Goal: Task Accomplishment & Management: Use online tool/utility

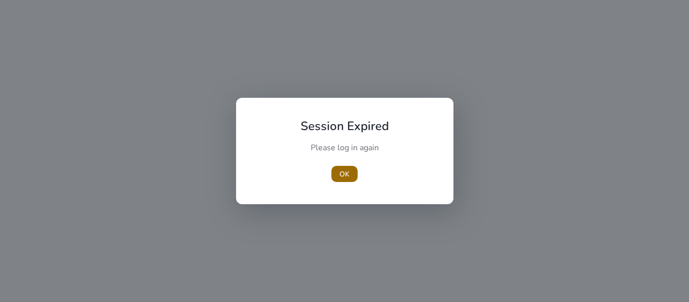
click at [346, 173] on span "OK" at bounding box center [345, 174] width 10 height 11
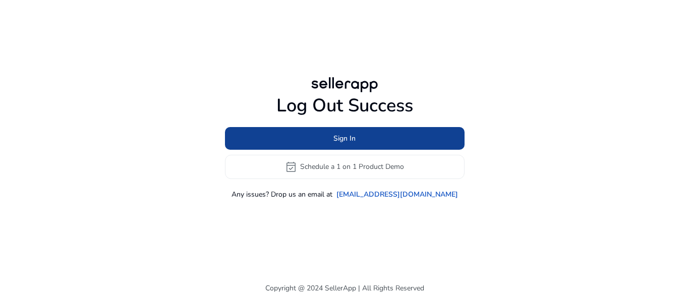
click at [334, 144] on span at bounding box center [345, 138] width 240 height 24
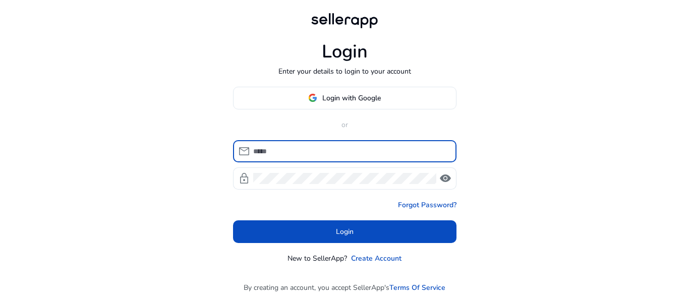
type input "**********"
click at [335, 150] on input "**********" at bounding box center [350, 151] width 195 height 11
click at [450, 181] on span "visibility" at bounding box center [446, 179] width 12 height 12
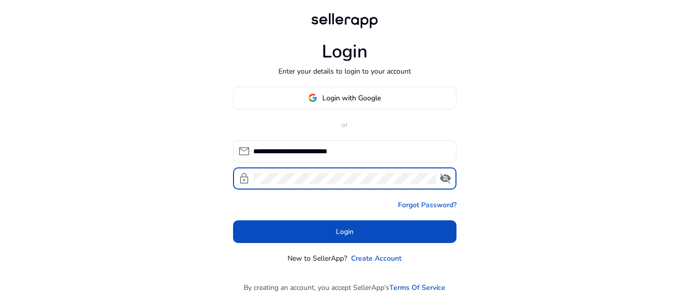
click at [450, 181] on span "visibility_off" at bounding box center [446, 179] width 12 height 12
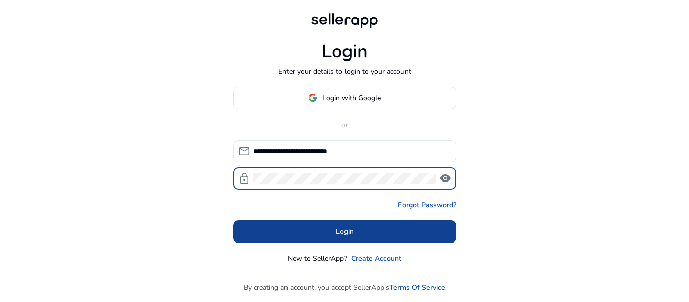
click at [424, 238] on span at bounding box center [345, 232] width 224 height 24
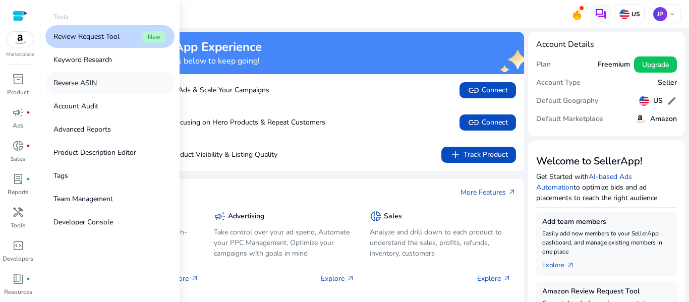
drag, startPoint x: 88, startPoint y: 79, endPoint x: 101, endPoint y: 83, distance: 14.1
click at [88, 80] on p "Reverse ASIN" at bounding box center [74, 83] width 43 height 11
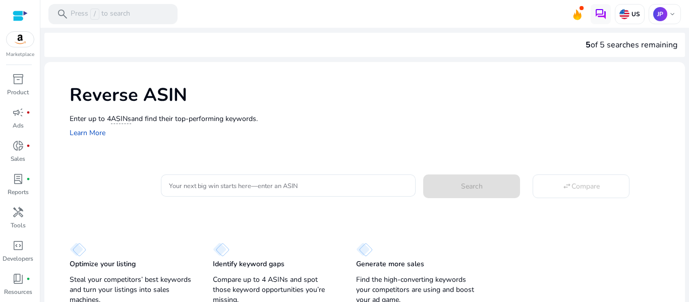
drag, startPoint x: 609, startPoint y: 43, endPoint x: 689, endPoint y: 45, distance: 80.3
click at [689, 45] on mat-sidenav-content "search Press / to search US JP keyboard_arrow_down We are getting things ready …" at bounding box center [364, 151] width 649 height 302
click at [488, 44] on div "5 of 5 searches remaining" at bounding box center [364, 45] width 641 height 24
click at [228, 192] on div at bounding box center [288, 186] width 239 height 22
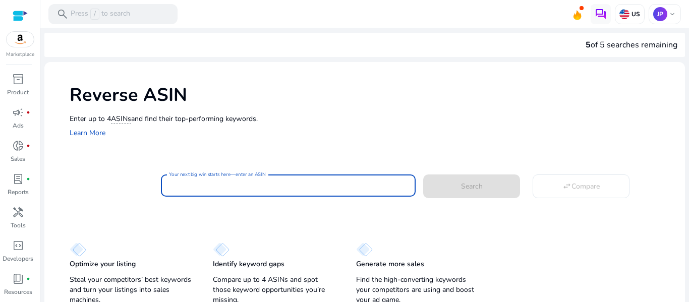
click at [229, 183] on input "Your next big win starts here—enter an ASIN" at bounding box center [288, 185] width 239 height 11
paste input "**********"
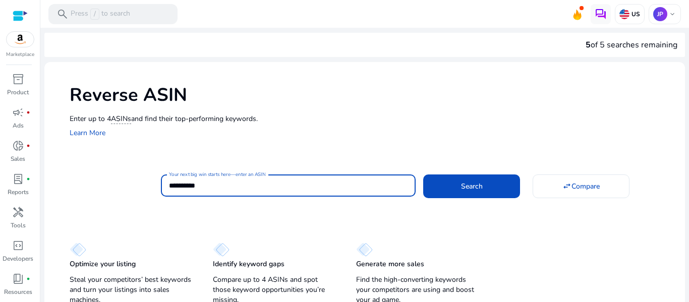
type input "**********"
drag, startPoint x: 355, startPoint y: 185, endPoint x: 101, endPoint y: 198, distance: 254.2
click at [122, 197] on div "**********" at bounding box center [374, 184] width 608 height 25
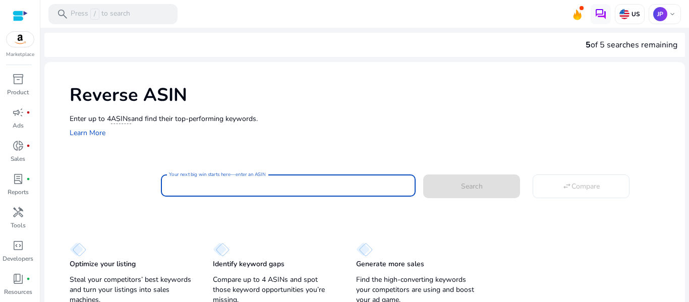
click at [319, 182] on input "Your next big win starts here—enter an ASIN" at bounding box center [288, 185] width 239 height 11
paste input "**********"
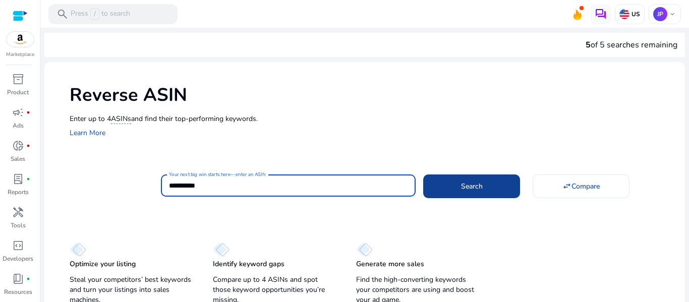
type input "**********"
click at [500, 192] on span at bounding box center [471, 186] width 97 height 24
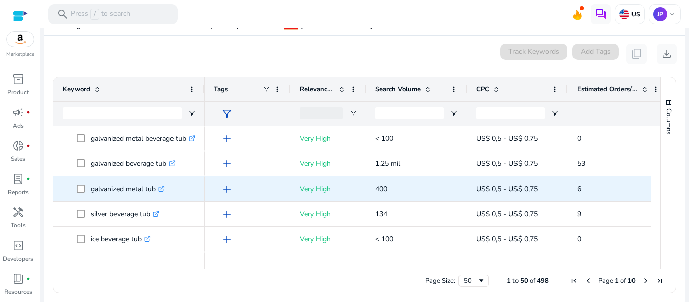
scroll to position [119, 0]
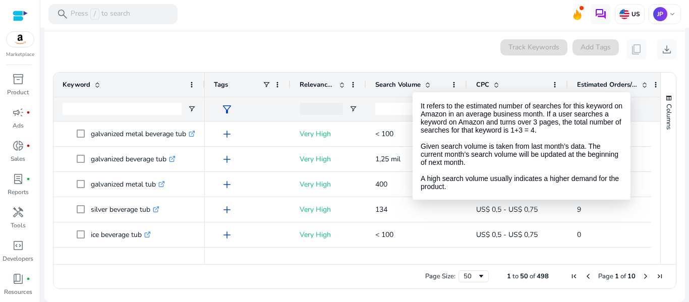
click at [413, 83] on span "Search Volume" at bounding box center [397, 84] width 45 height 9
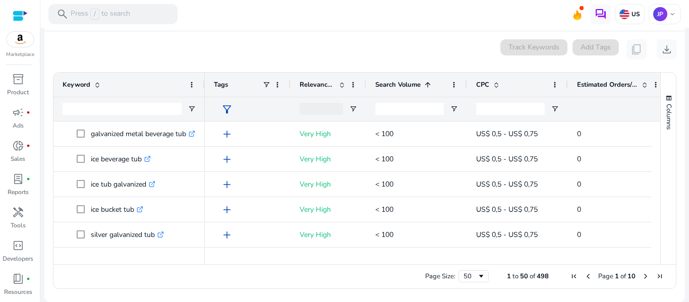
click at [413, 83] on span "Search Volume" at bounding box center [397, 84] width 45 height 9
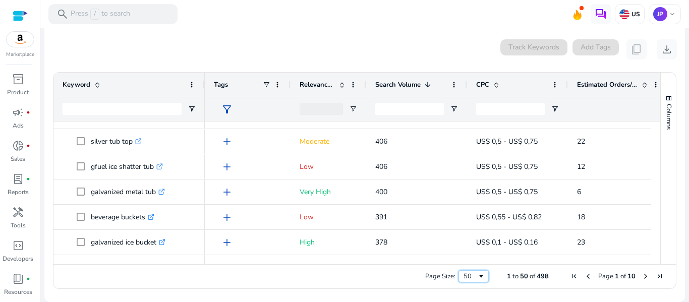
click at [477, 279] on span "Page Size" at bounding box center [481, 277] width 8 height 8
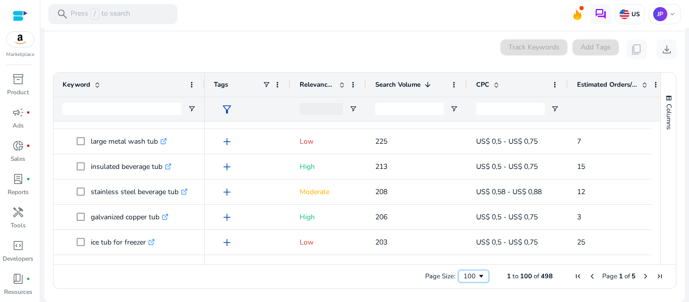
scroll to position [2087, 0]
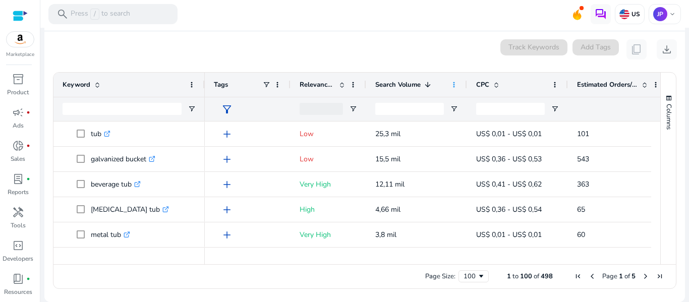
click at [455, 84] on span at bounding box center [454, 85] width 8 height 8
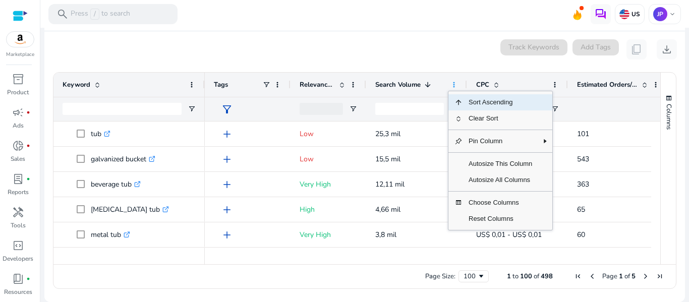
click at [455, 82] on span at bounding box center [454, 85] width 8 height 8
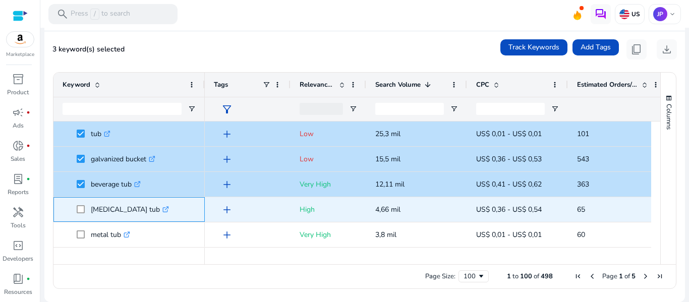
click at [82, 214] on span at bounding box center [84, 209] width 14 height 21
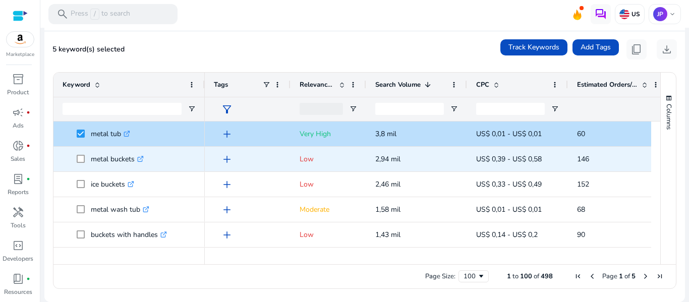
click at [84, 162] on span at bounding box center [84, 159] width 14 height 21
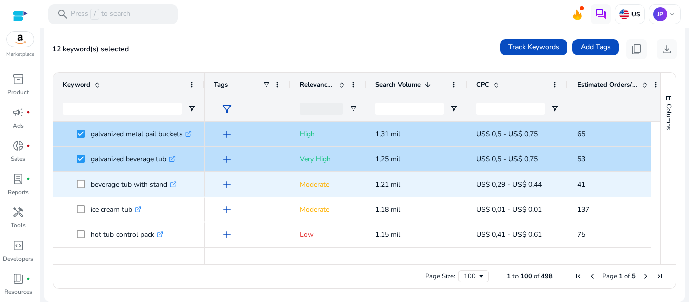
click at [80, 178] on span at bounding box center [84, 184] width 14 height 21
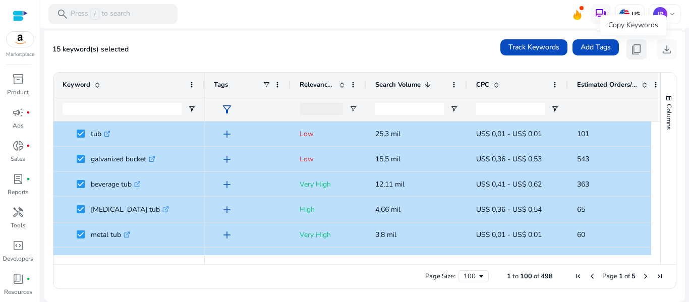
click at [632, 51] on span "content_copy" at bounding box center [637, 49] width 12 height 12
click at [633, 50] on span "content_copy" at bounding box center [637, 49] width 12 height 12
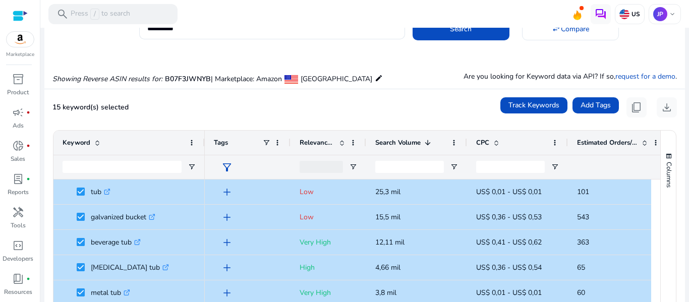
scroll to position [0, 0]
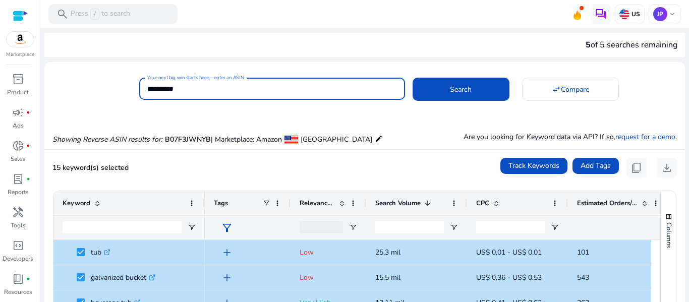
drag, startPoint x: 212, startPoint y: 87, endPoint x: 133, endPoint y: 86, distance: 79.2
click at [133, 86] on div "**********" at bounding box center [360, 87] width 633 height 25
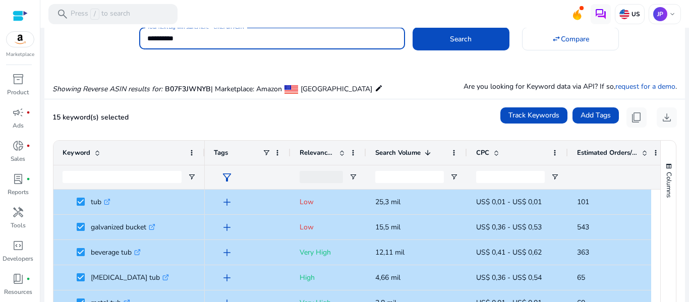
scroll to position [119, 0]
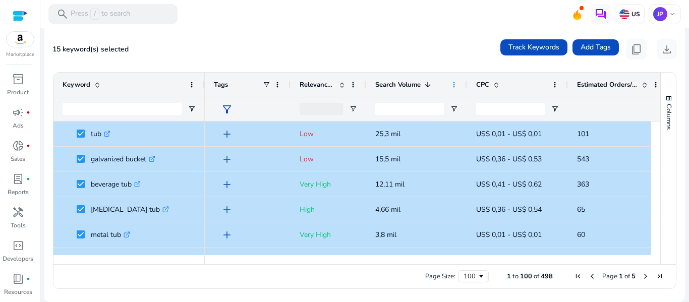
click at [456, 83] on span at bounding box center [454, 85] width 8 height 8
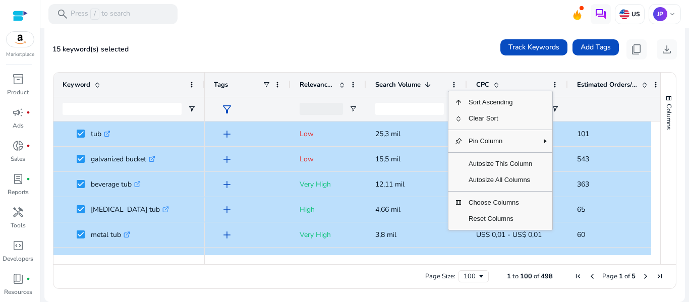
click at [414, 62] on mat-card "15 keyword(s) selected Track Keywords Add Tags content_copy download Press ENTE…" at bounding box center [364, 166] width 641 height 271
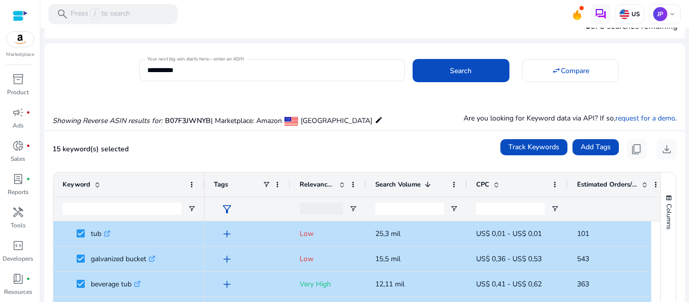
scroll to position [18, 0]
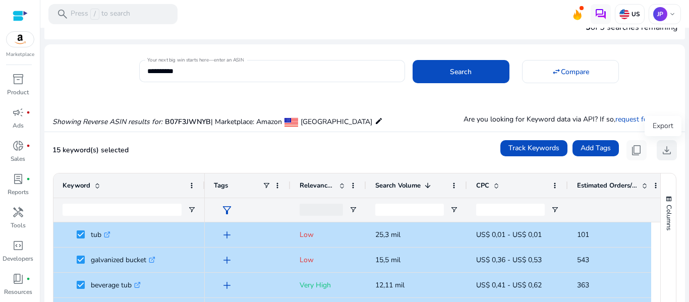
click at [661, 149] on span "download" at bounding box center [667, 150] width 12 height 12
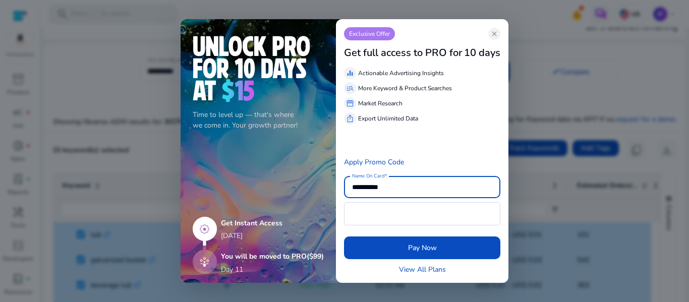
click at [487, 32] on div "Exclusive Offer close" at bounding box center [422, 33] width 156 height 13
click at [494, 39] on app-icon "close" at bounding box center [494, 34] width 12 height 12
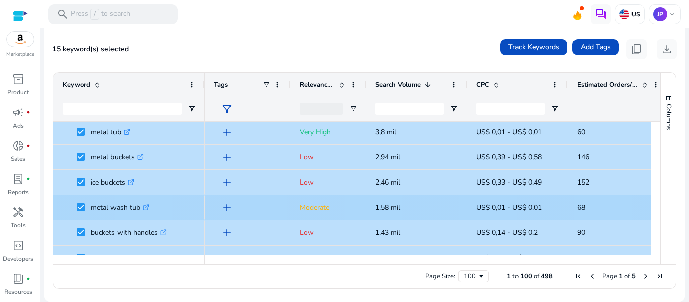
scroll to position [151, 0]
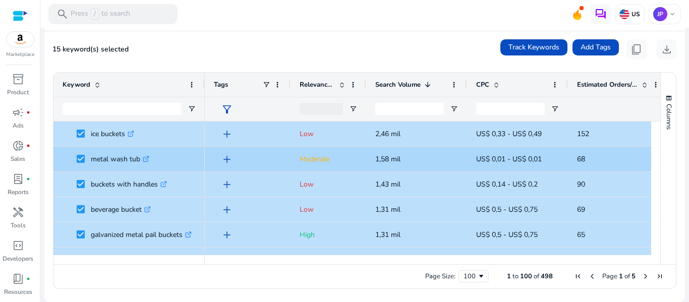
click at [388, 161] on span "1,58 mil" at bounding box center [387, 159] width 25 height 10
copy span "1,58 mil"
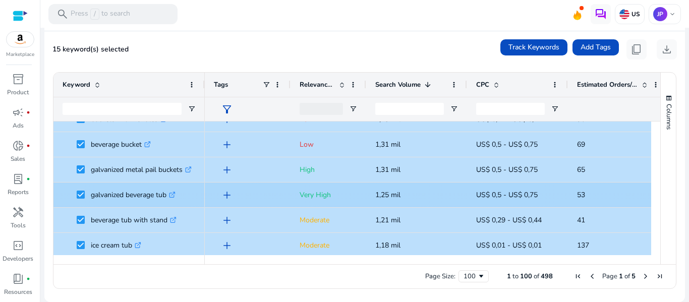
scroll to position [202, 0]
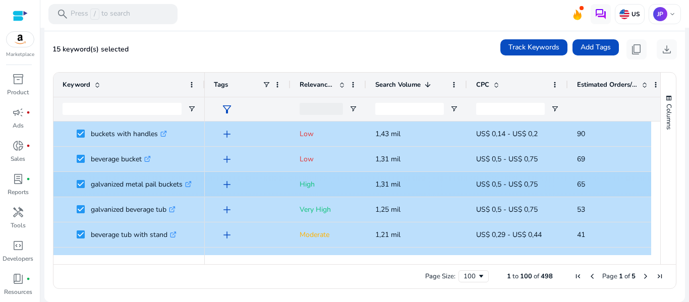
click at [400, 186] on span "1,31 mil" at bounding box center [387, 185] width 25 height 10
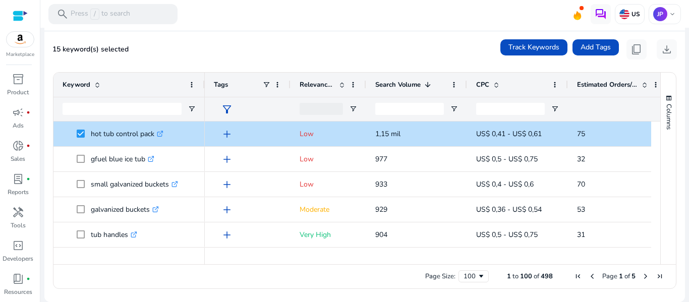
scroll to position [303, 0]
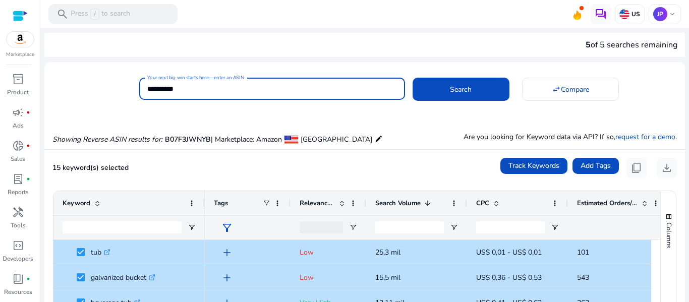
click at [219, 83] on input "**********" at bounding box center [272, 88] width 250 height 11
paste input
type input "**********"
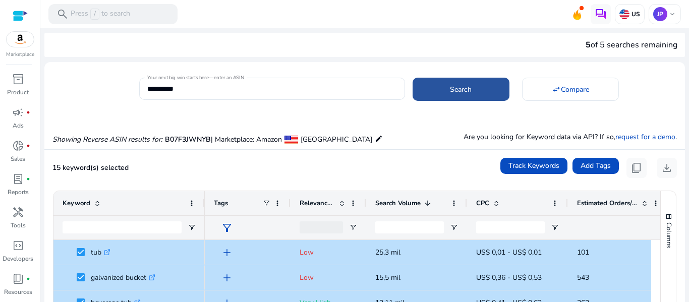
click at [427, 83] on span at bounding box center [461, 89] width 97 height 24
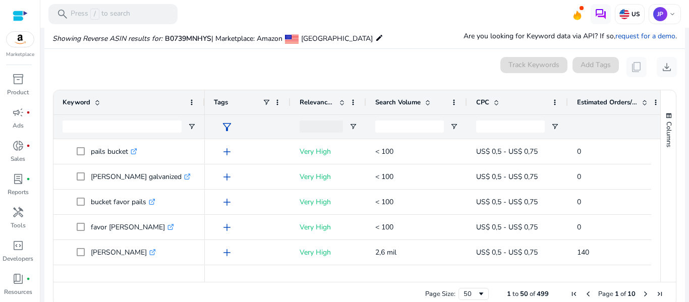
scroll to position [108, 0]
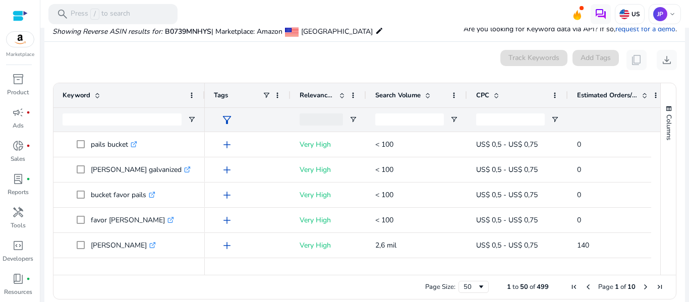
click at [388, 95] on span "Search Volume" at bounding box center [397, 95] width 45 height 9
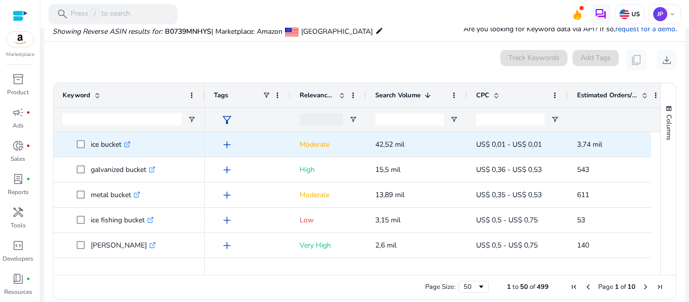
click at [74, 141] on span "ice bucket .st0{fill:#2c8af8}" at bounding box center [129, 144] width 133 height 21
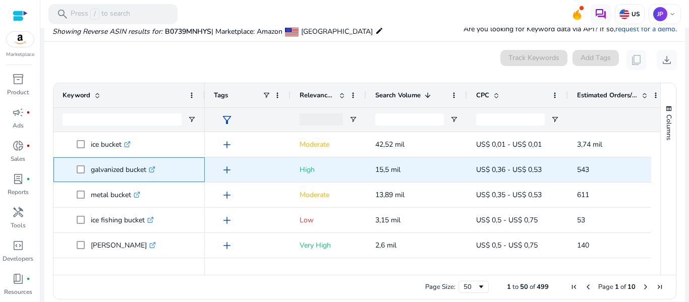
click at [69, 167] on span "galvanized bucket .st0{fill:#2c8af8}" at bounding box center [129, 169] width 133 height 21
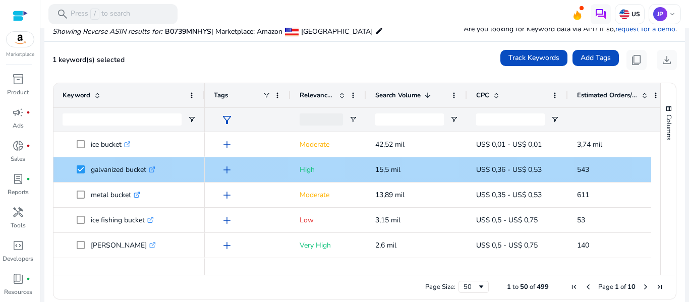
click at [79, 151] on span at bounding box center [84, 144] width 14 height 21
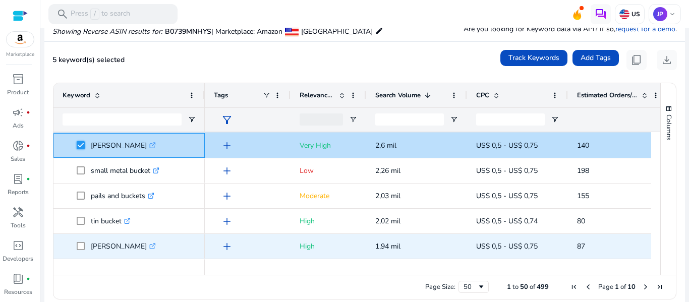
scroll to position [101, 0]
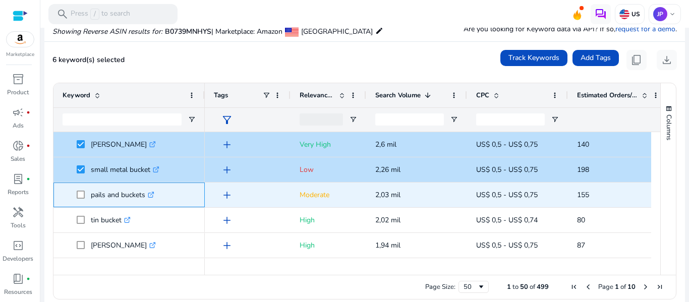
click at [85, 196] on span at bounding box center [84, 195] width 14 height 21
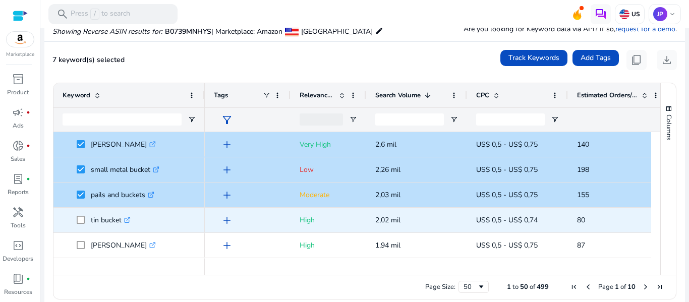
click at [82, 215] on span at bounding box center [84, 220] width 14 height 21
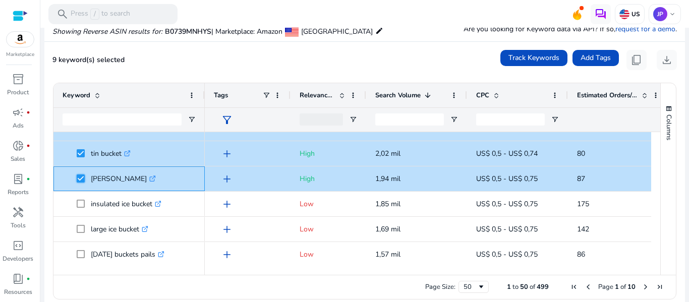
scroll to position [151, 0]
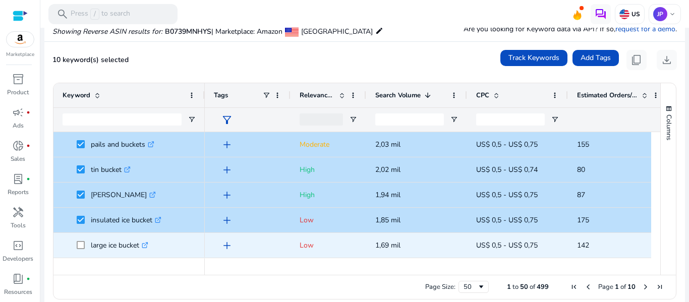
click at [81, 239] on span at bounding box center [84, 245] width 14 height 21
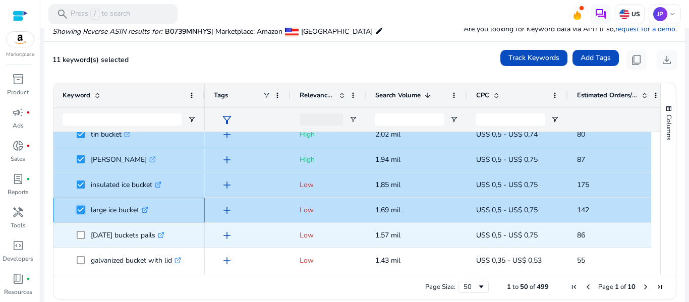
scroll to position [202, 0]
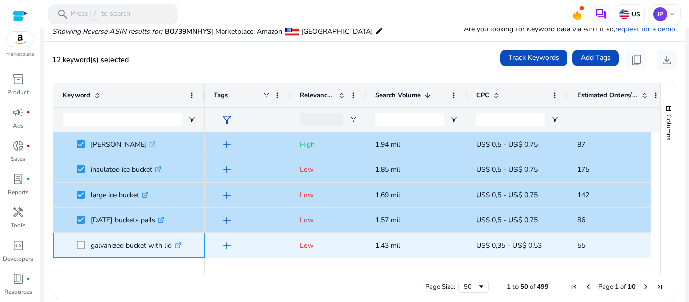
click at [78, 250] on span at bounding box center [84, 245] width 14 height 21
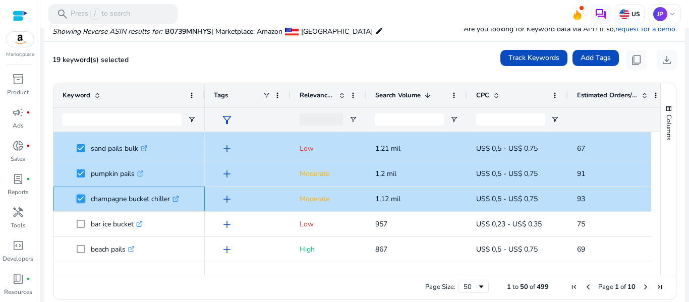
scroll to position [454, 0]
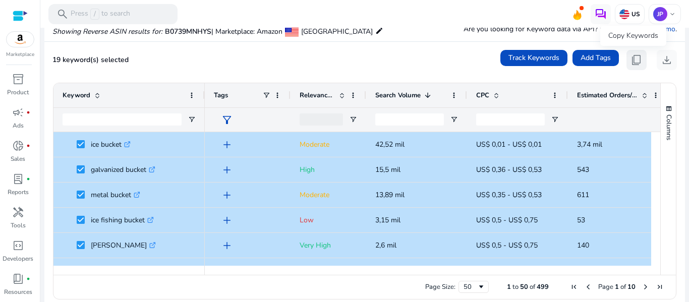
click at [632, 62] on span "content_copy" at bounding box center [637, 60] width 12 height 12
click at [632, 59] on span "content_copy" at bounding box center [637, 60] width 12 height 12
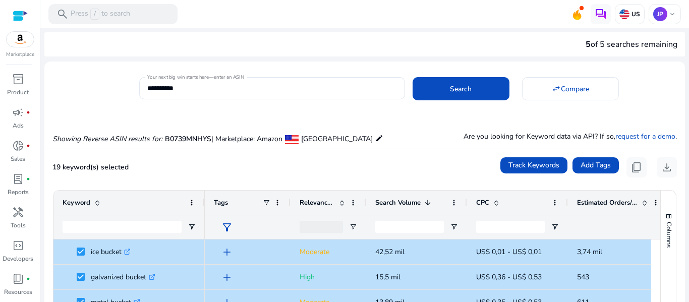
scroll to position [0, 0]
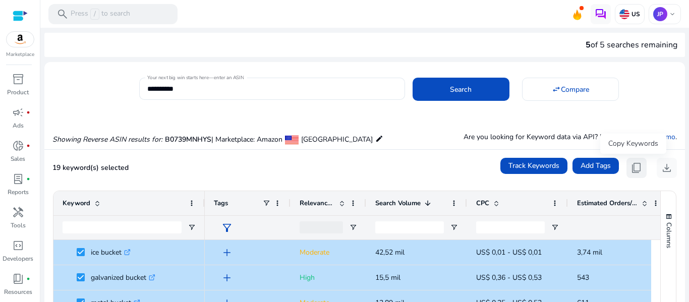
click at [637, 168] on span "content_copy" at bounding box center [637, 168] width 12 height 12
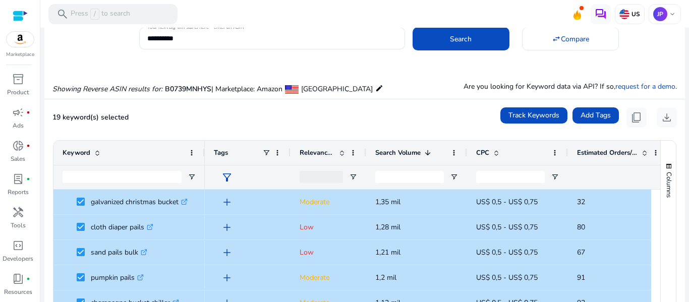
scroll to position [404, 0]
